Goal: Transaction & Acquisition: Purchase product/service

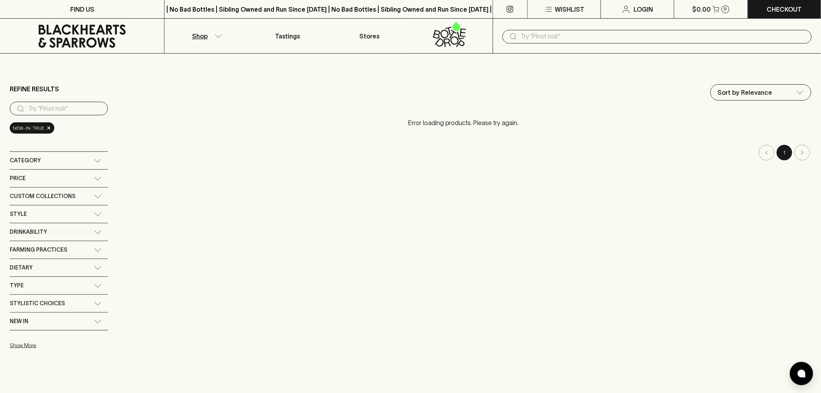
click at [574, 38] on input "text" at bounding box center [663, 36] width 284 height 12
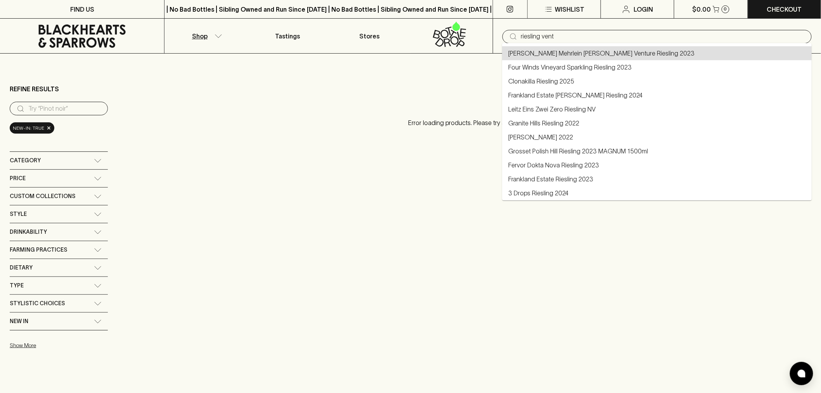
type input "[PERSON_NAME] Mehrlein [PERSON_NAME] Venture Riesling 2023"
type input "riesling vent"
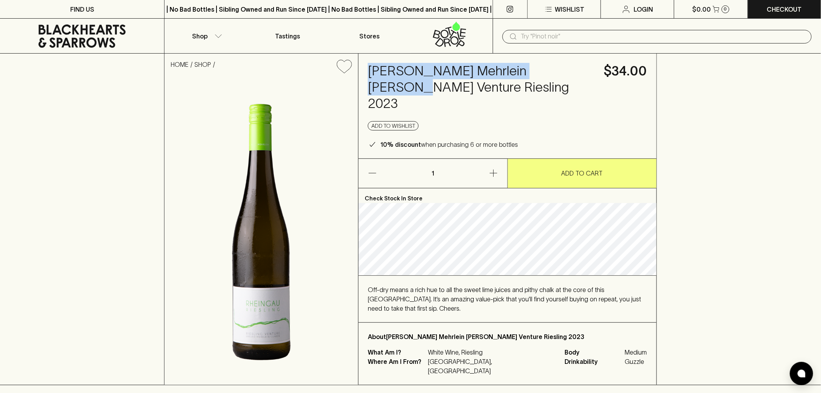
drag, startPoint x: 561, startPoint y: 70, endPoint x: 365, endPoint y: 71, distance: 195.9
click at [365, 71] on div "[PERSON_NAME] [PERSON_NAME] Venture Riesling 2023 $34.00 Add to wishlist 10% di…" at bounding box center [507, 106] width 298 height 105
copy h4 "[PERSON_NAME] [PERSON_NAME] Venture"
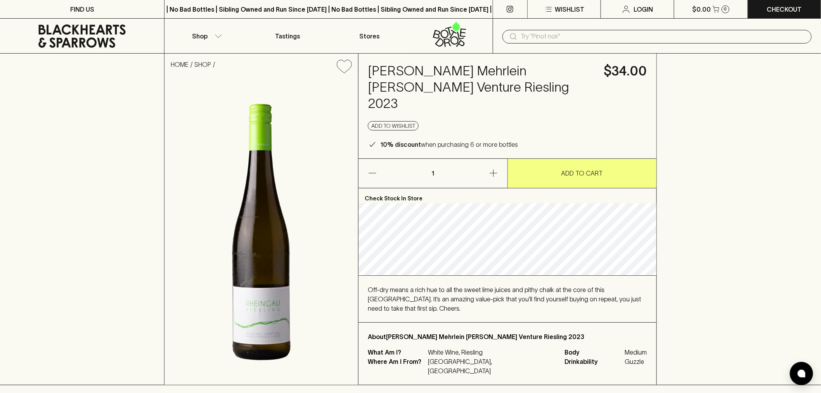
click at [525, 286] on span "Off-dry means a rich hue to all the sweet lime juices and pithy chalk at the co…" at bounding box center [504, 299] width 273 height 26
